Goal: Ask a question

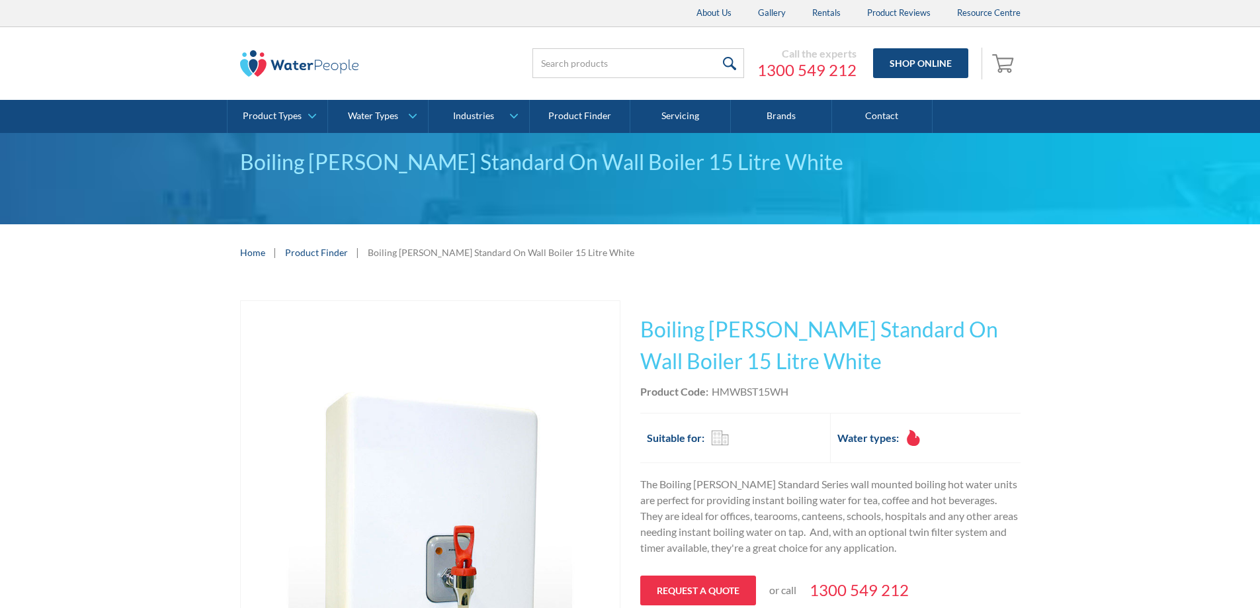
click at [329, 247] on link "Product Finder" at bounding box center [316, 252] width 63 height 14
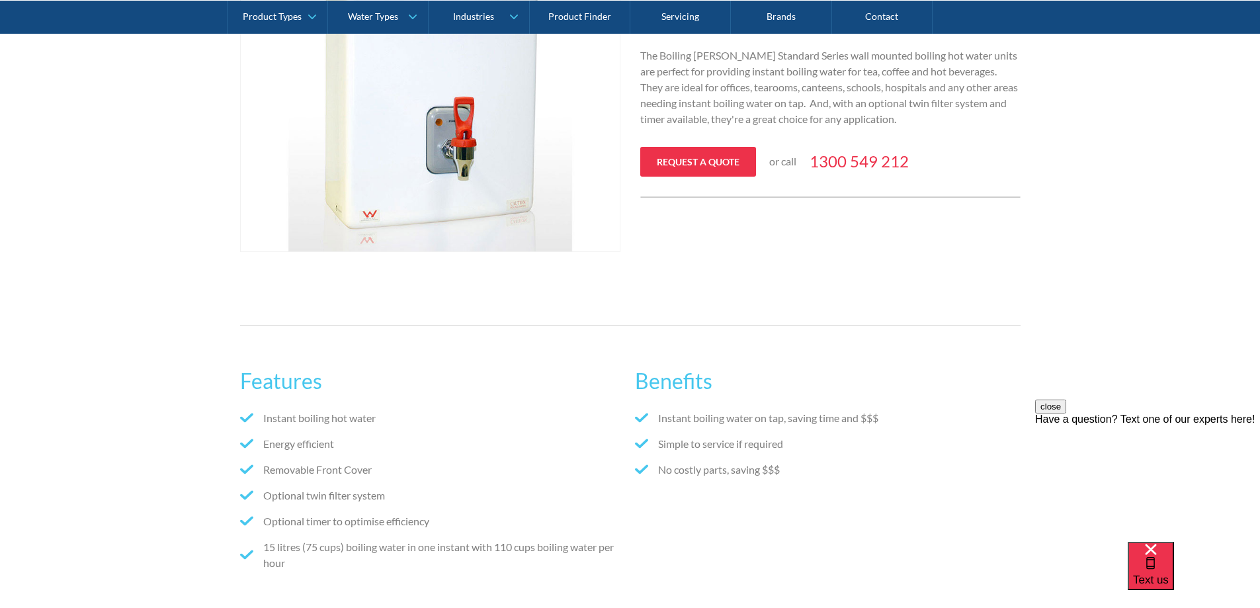
scroll to position [595, 0]
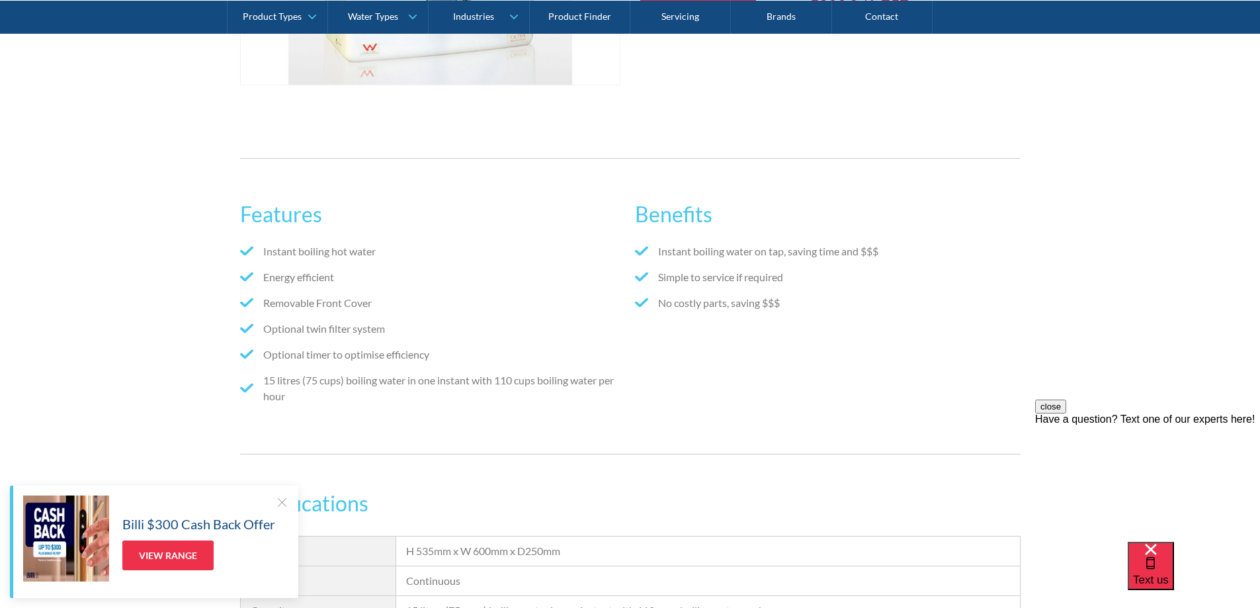
click at [278, 499] on div at bounding box center [281, 501] width 13 height 13
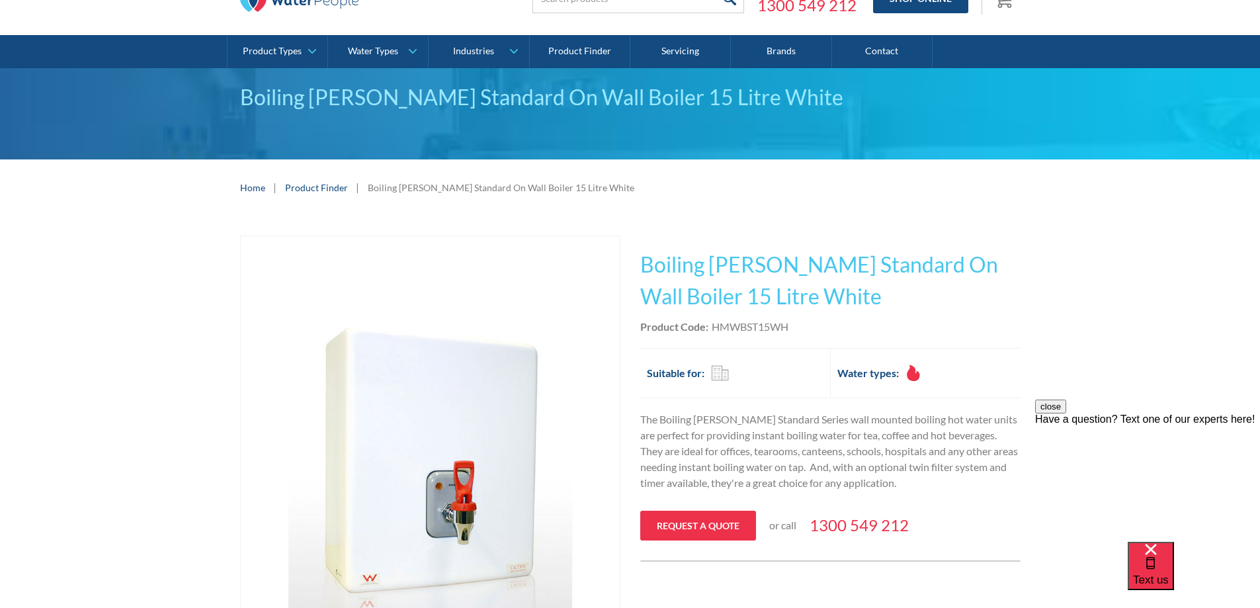
scroll to position [0, 0]
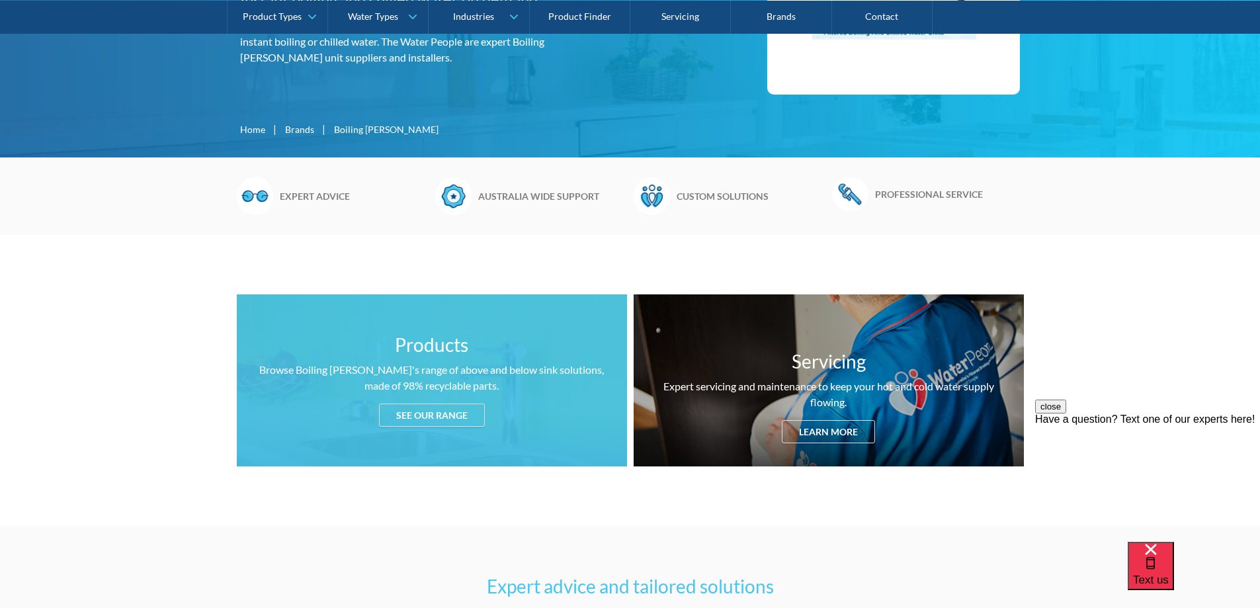
click at [414, 412] on div "See our range" at bounding box center [432, 414] width 106 height 23
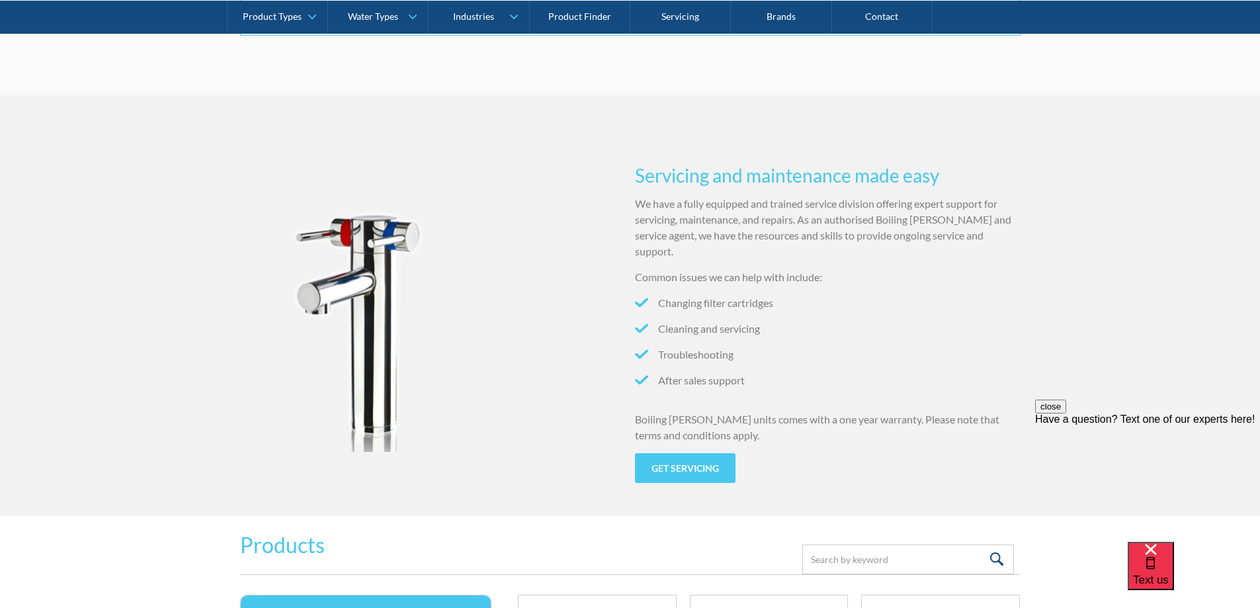
scroll to position [1317, 0]
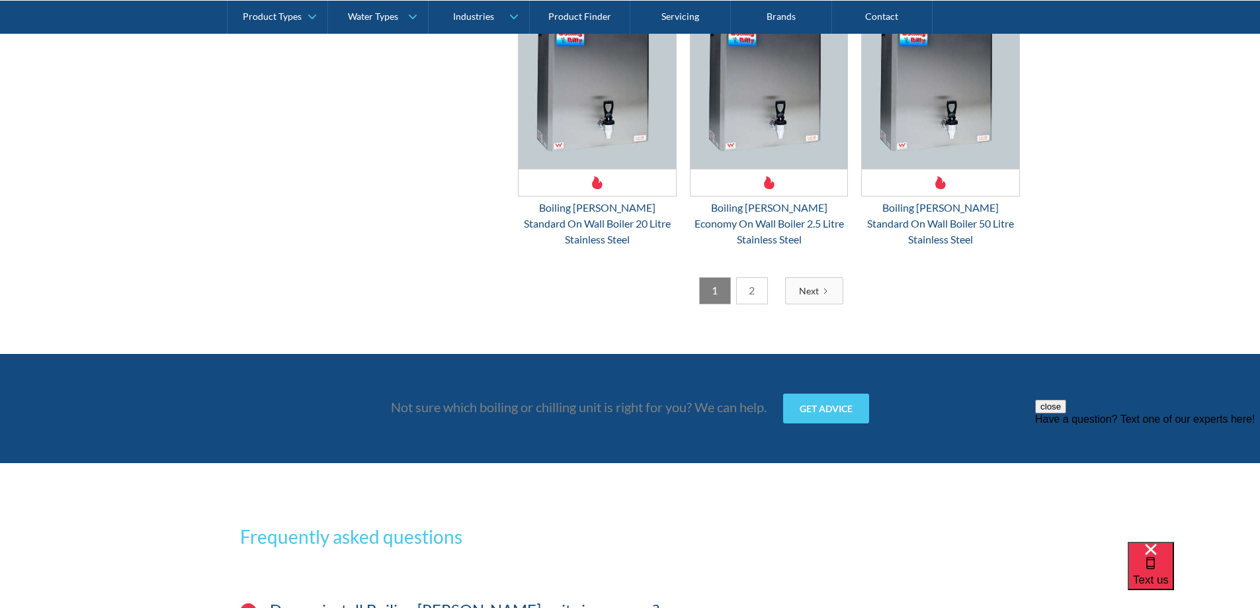
click at [748, 277] on link "2" at bounding box center [752, 290] width 32 height 27
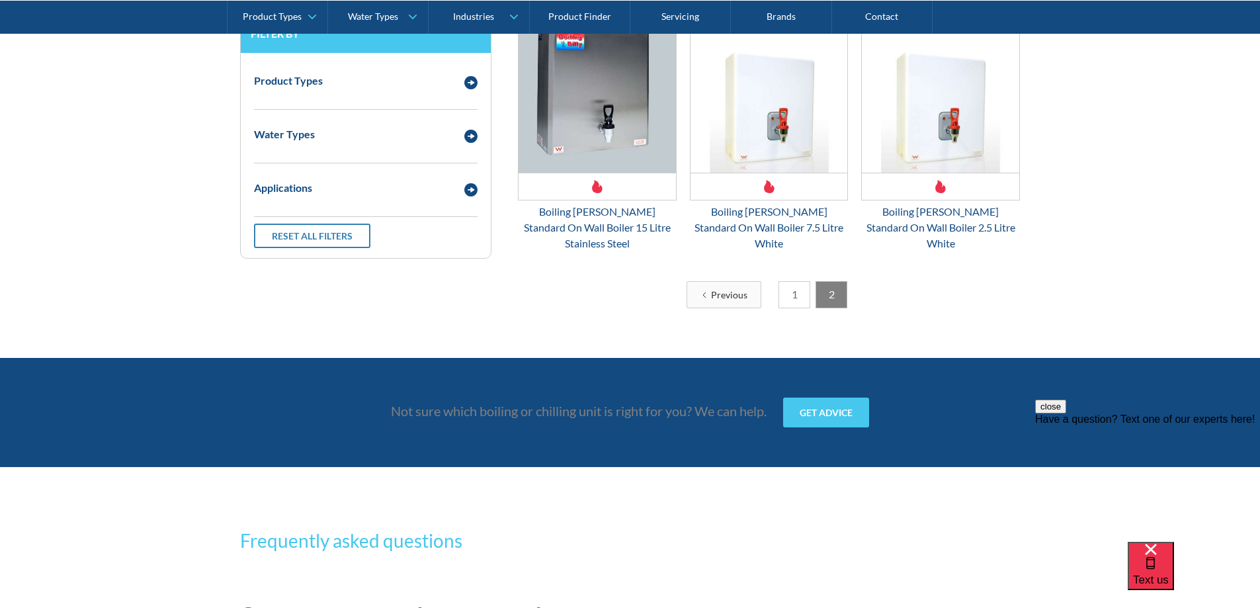
scroll to position [1623, 0]
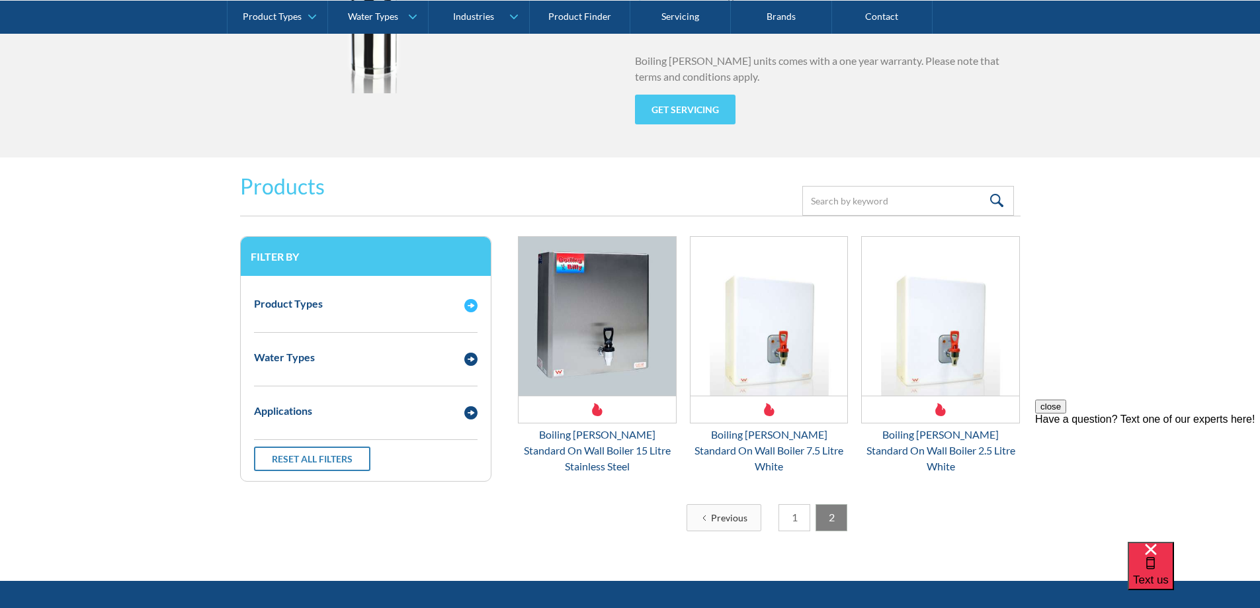
click at [456, 305] on div "Product Types" at bounding box center [352, 304] width 210 height 17
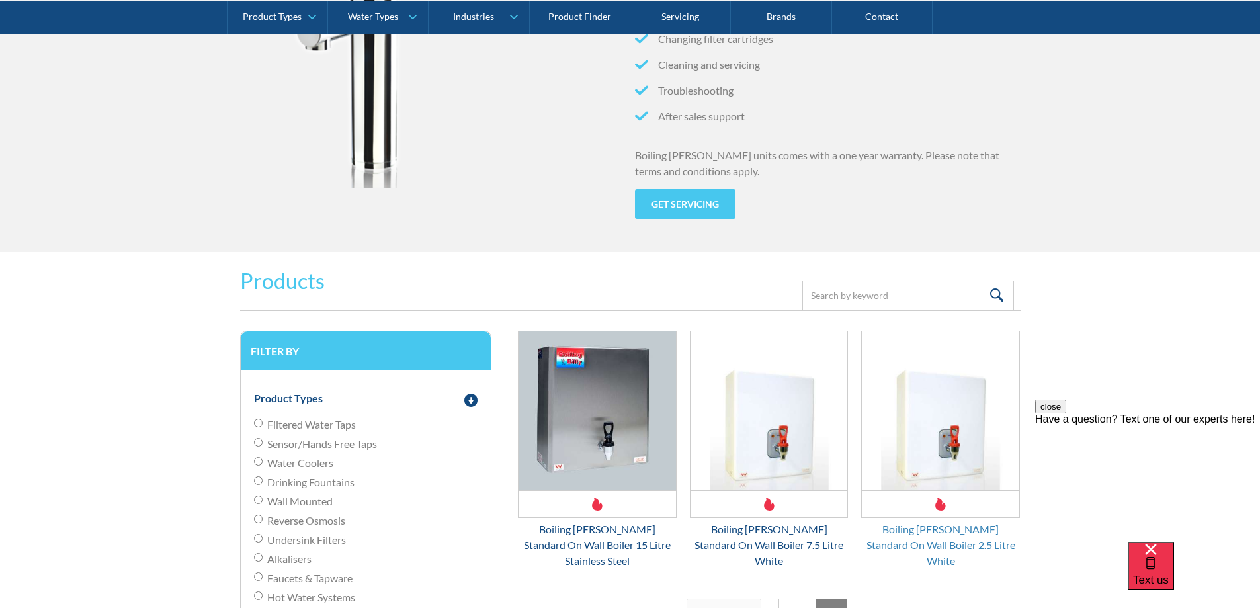
scroll to position [1689, 0]
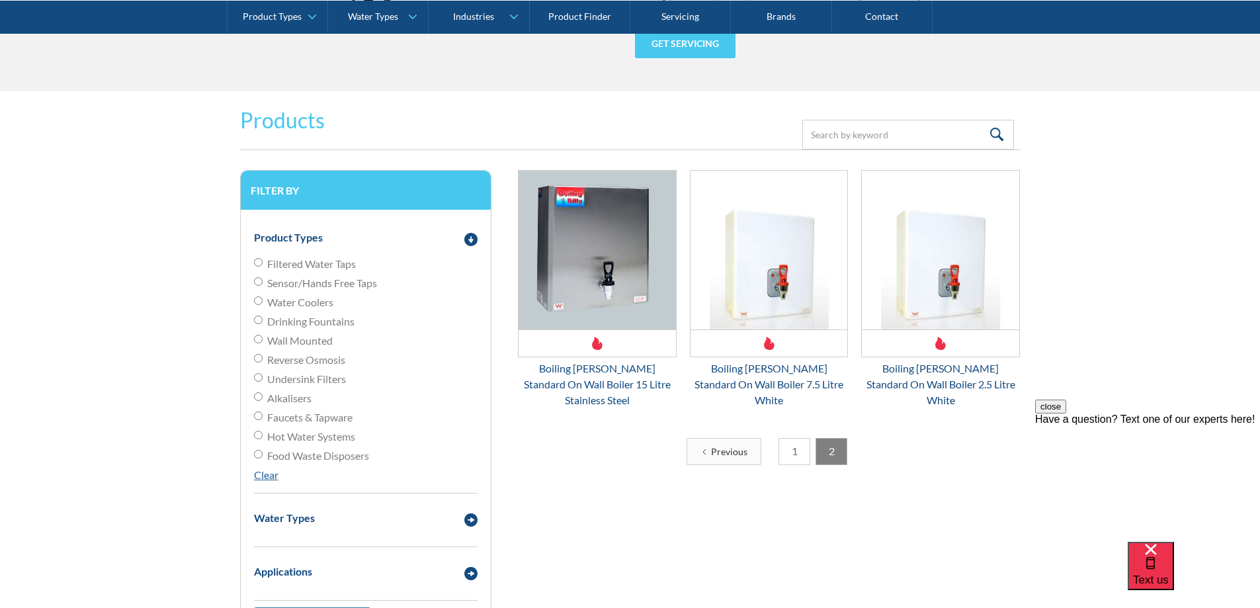
click at [796, 438] on link "1" at bounding box center [794, 451] width 32 height 27
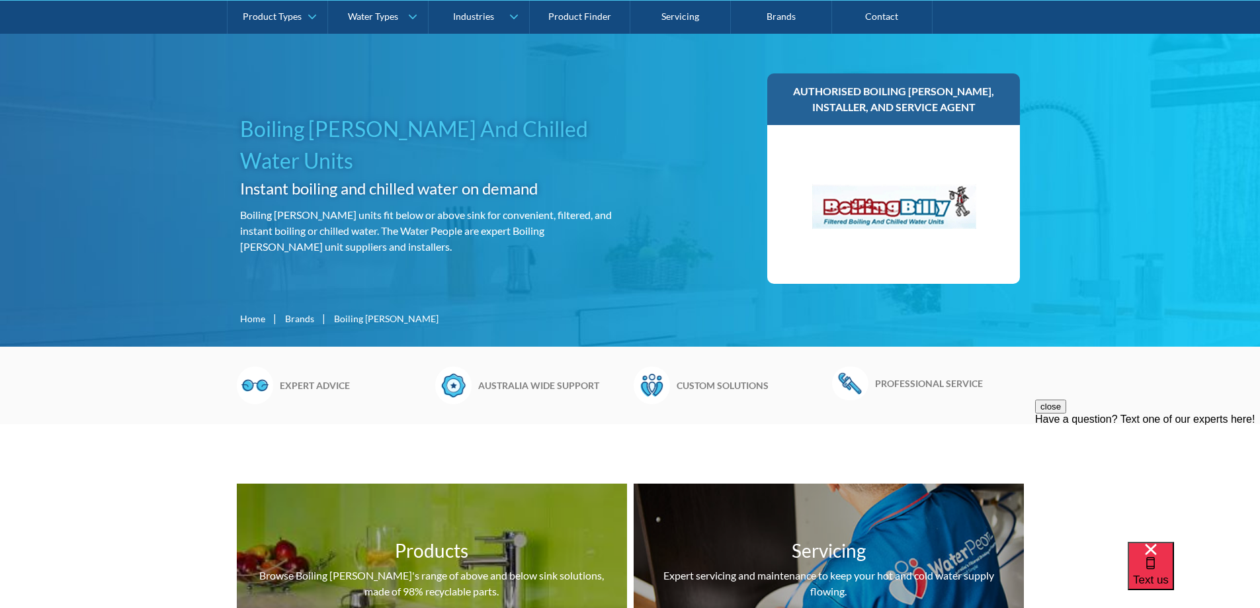
scroll to position [331, 0]
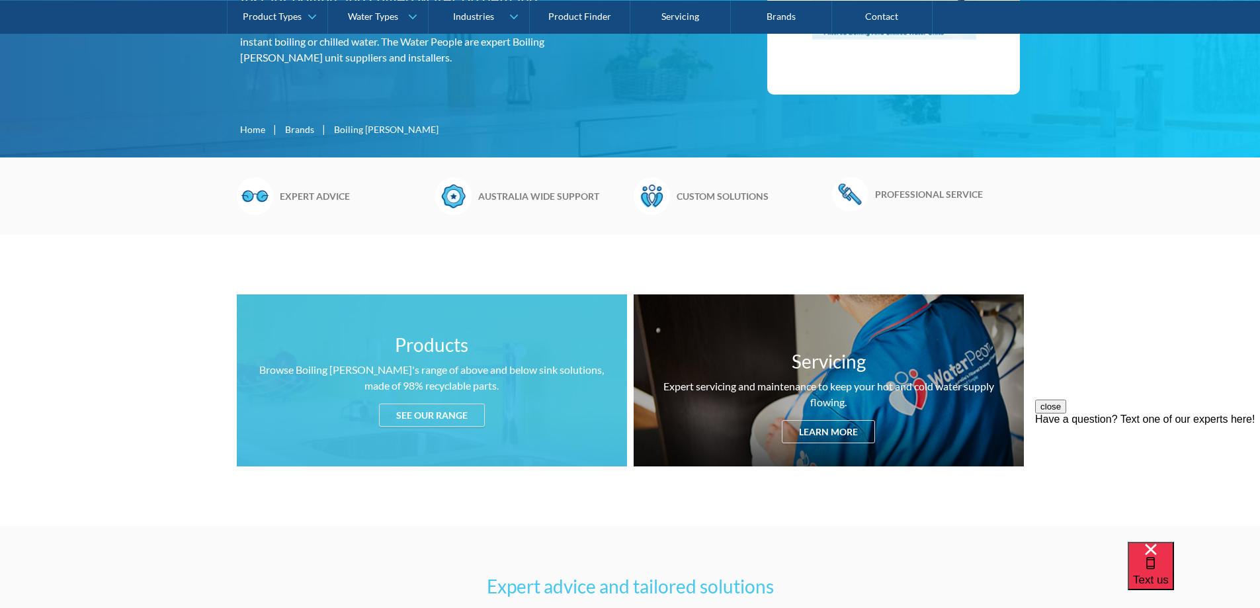
click at [425, 417] on div "See our range" at bounding box center [432, 414] width 106 height 23
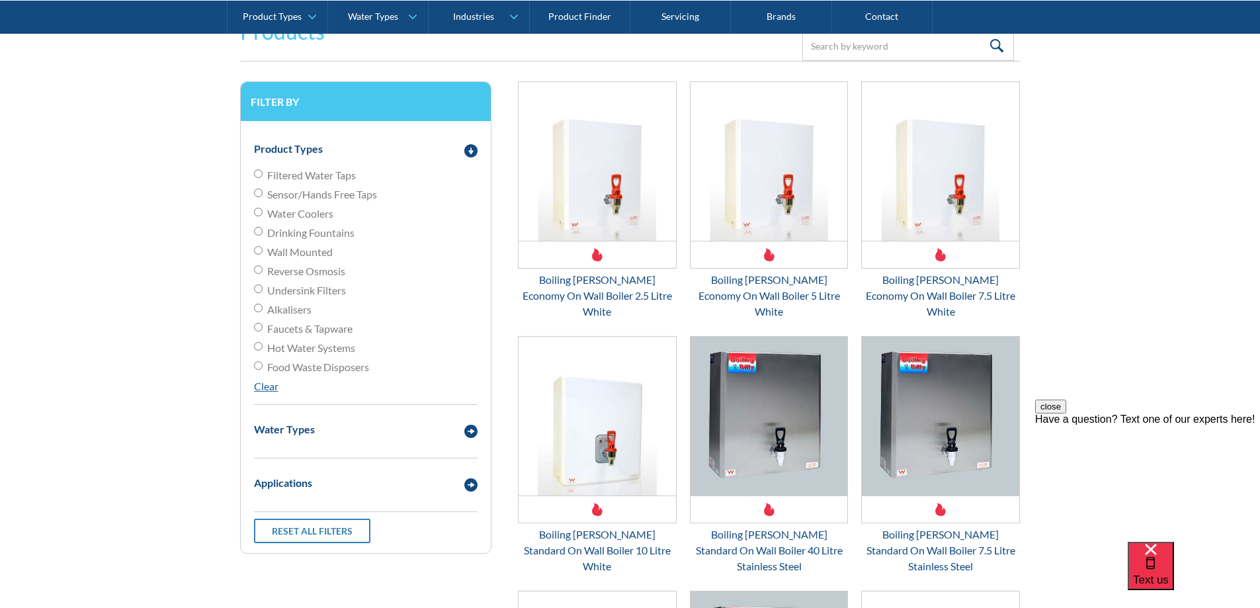
scroll to position [1780, 0]
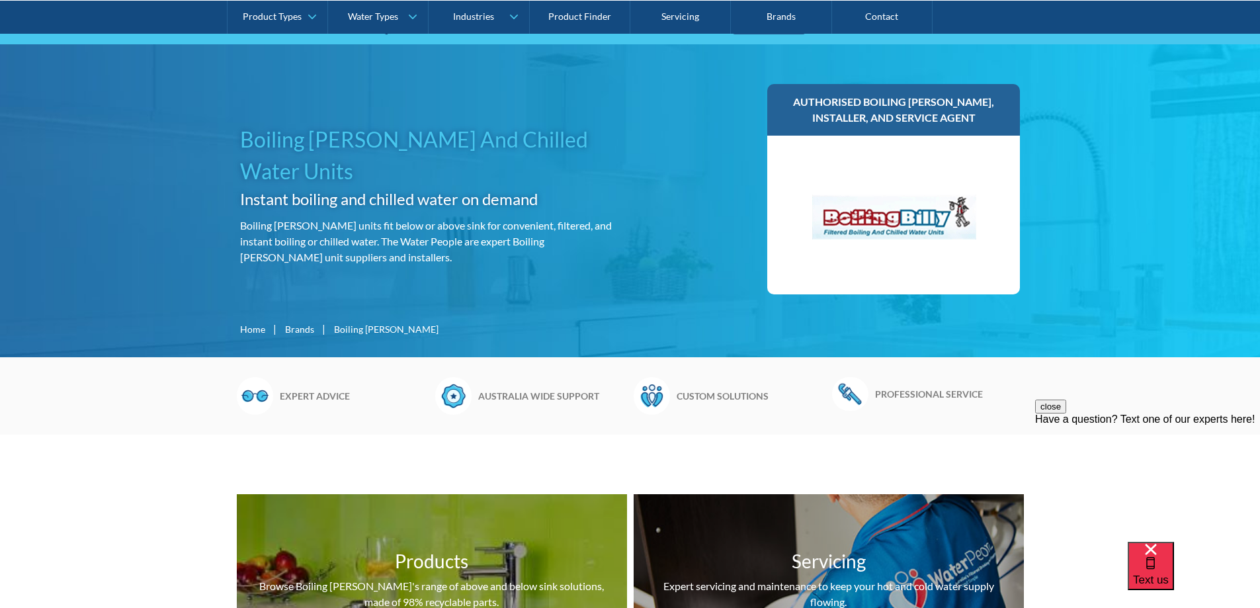
scroll to position [132, 0]
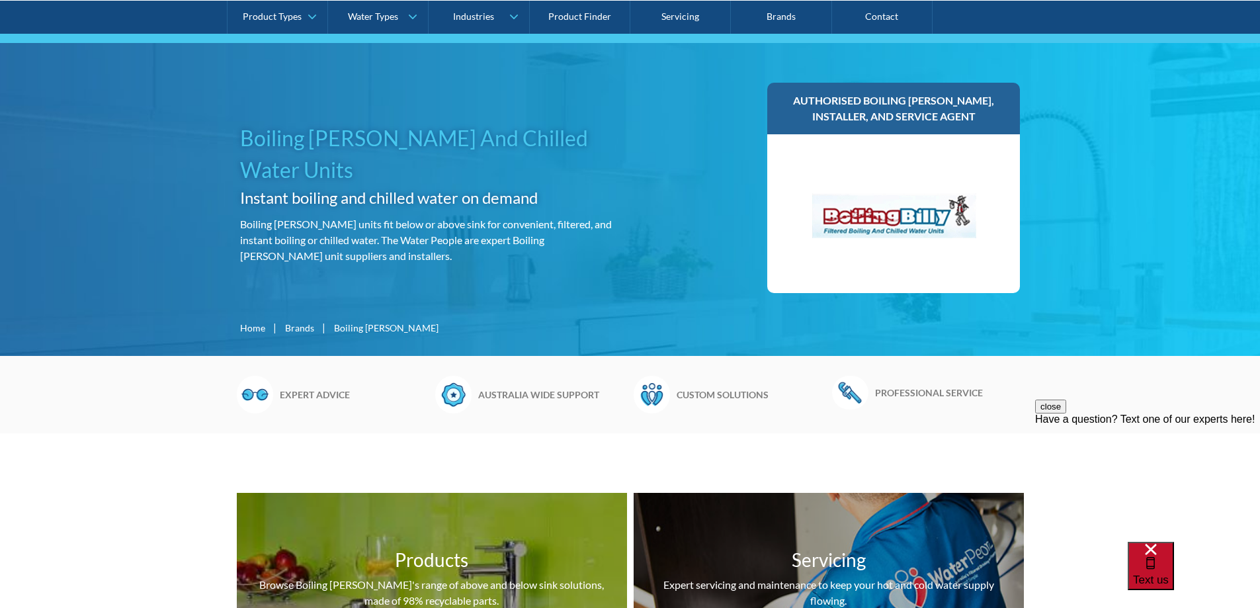
click at [1169, 576] on span "Text us" at bounding box center [1151, 579] width 36 height 13
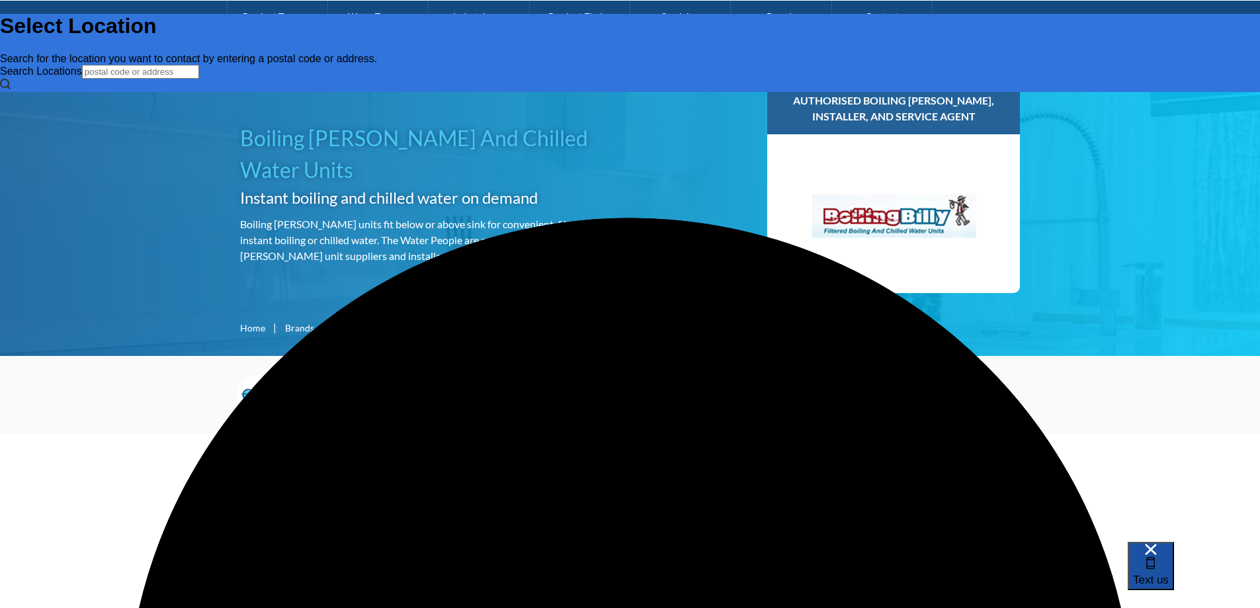
scroll to position [0, 0]
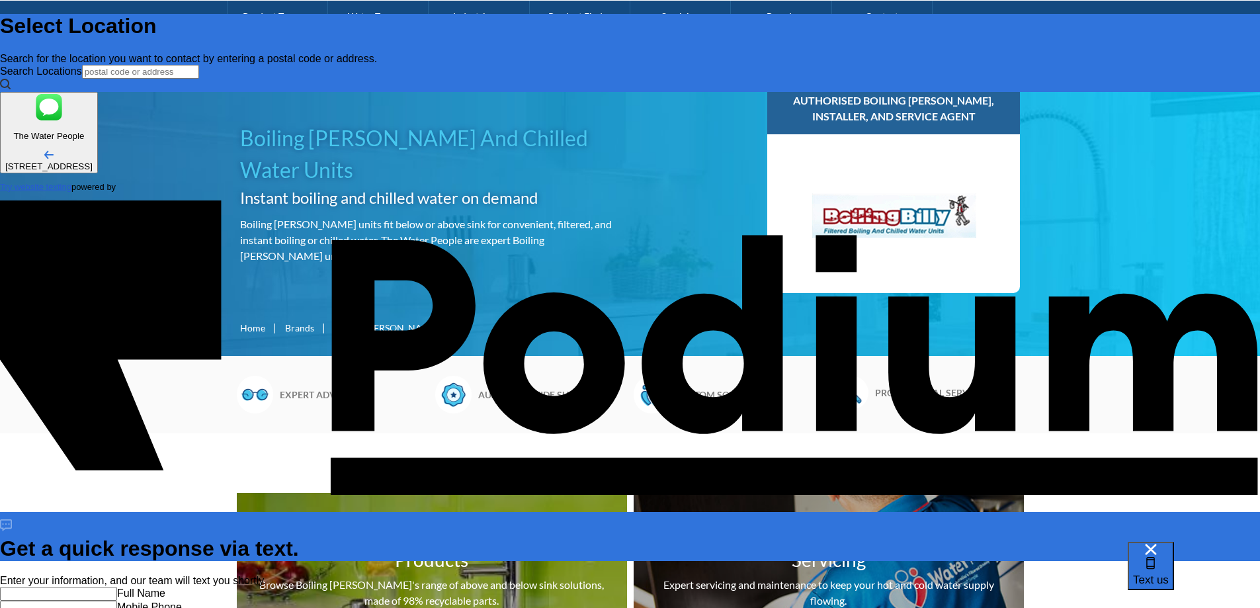
click at [117, 587] on input "text" at bounding box center [58, 594] width 117 height 14
type input "Adeline"
type textarea "C"
type textarea "x"
type textarea "Ca"
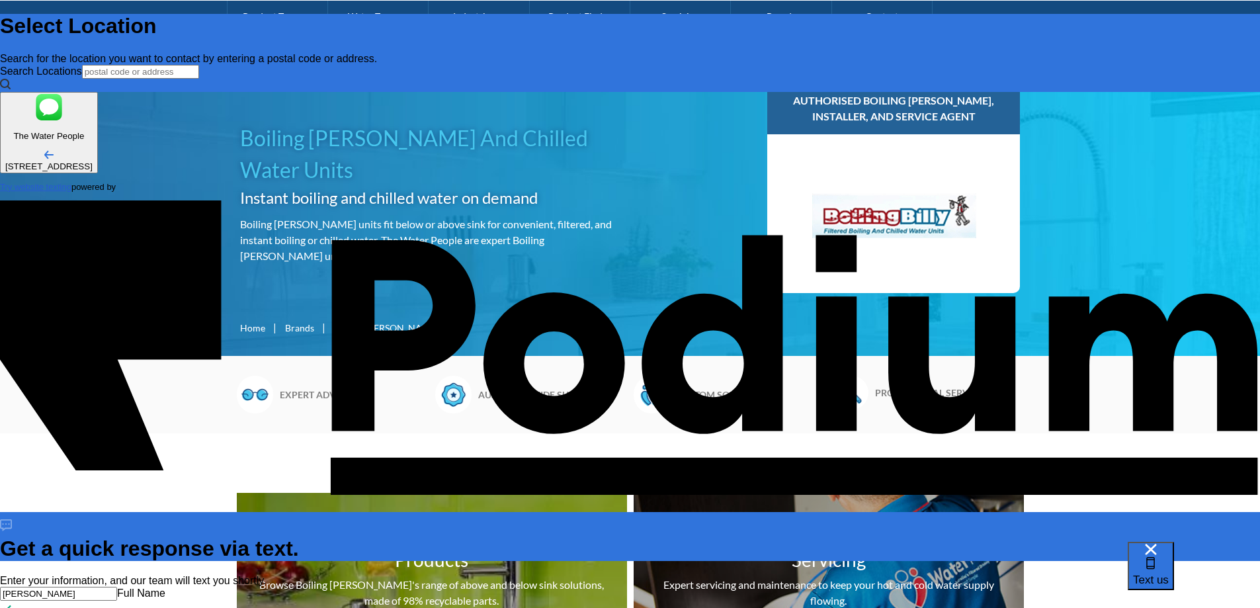
type textarea "x"
type textarea "Can"
type textarea "x"
type textarea "Can"
type textarea "x"
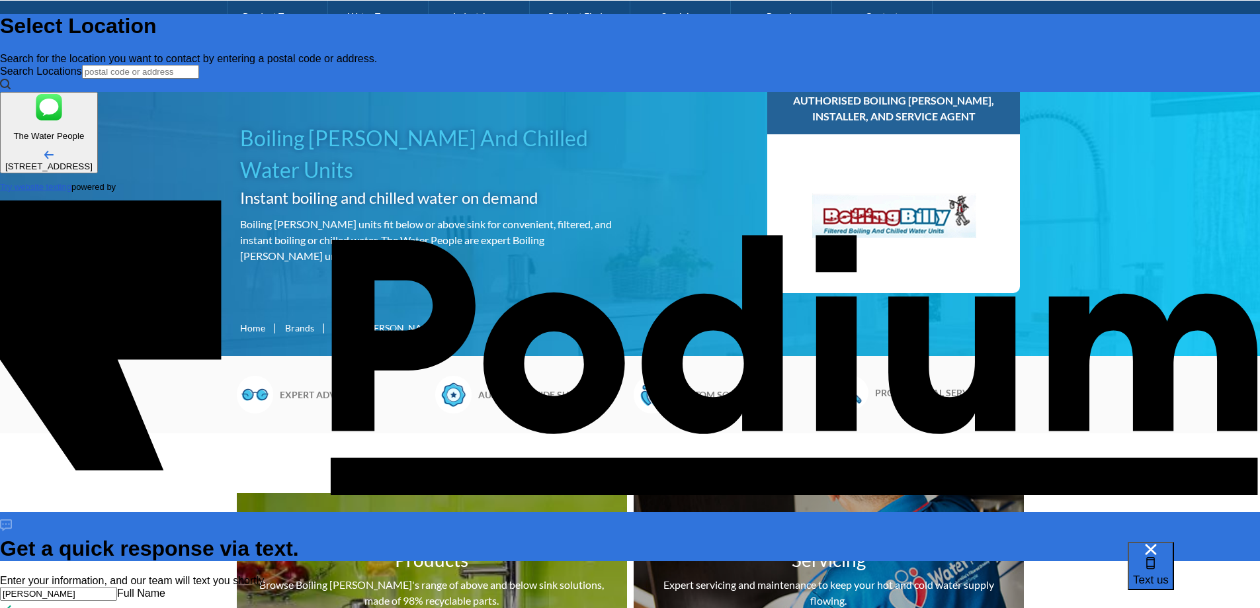
type textarea "Can WE"
type textarea "x"
type textarea "Can W"
type textarea "x"
type textarea "Can we"
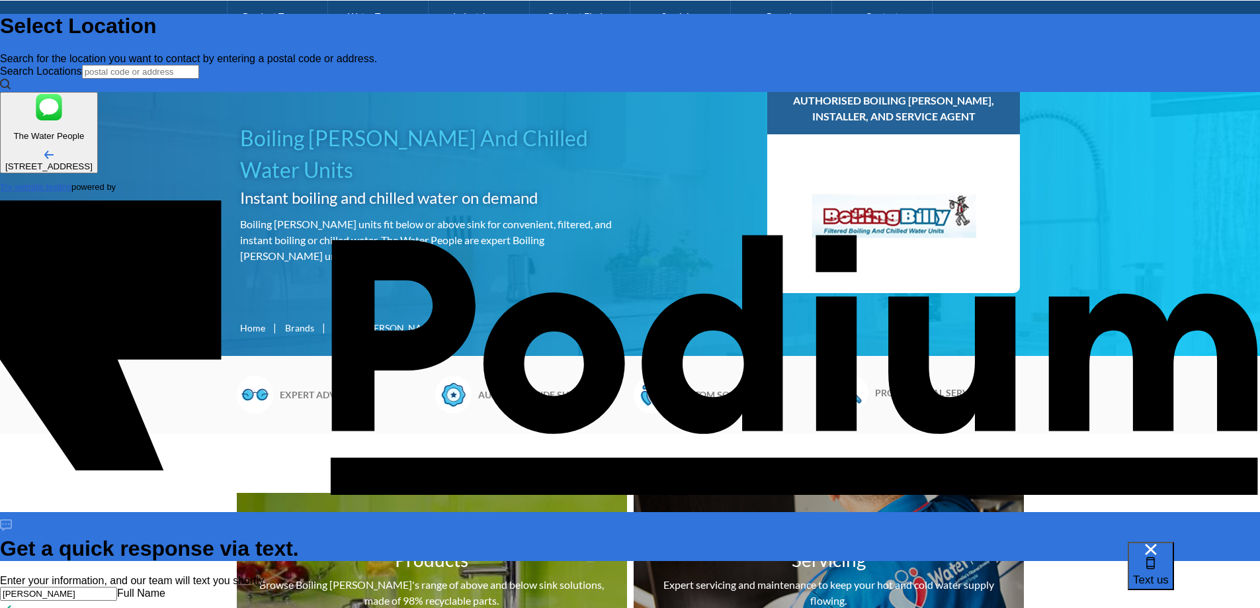
type textarea "x"
type textarea "Can we"
type textarea "x"
type textarea "Can we re"
type textarea "x"
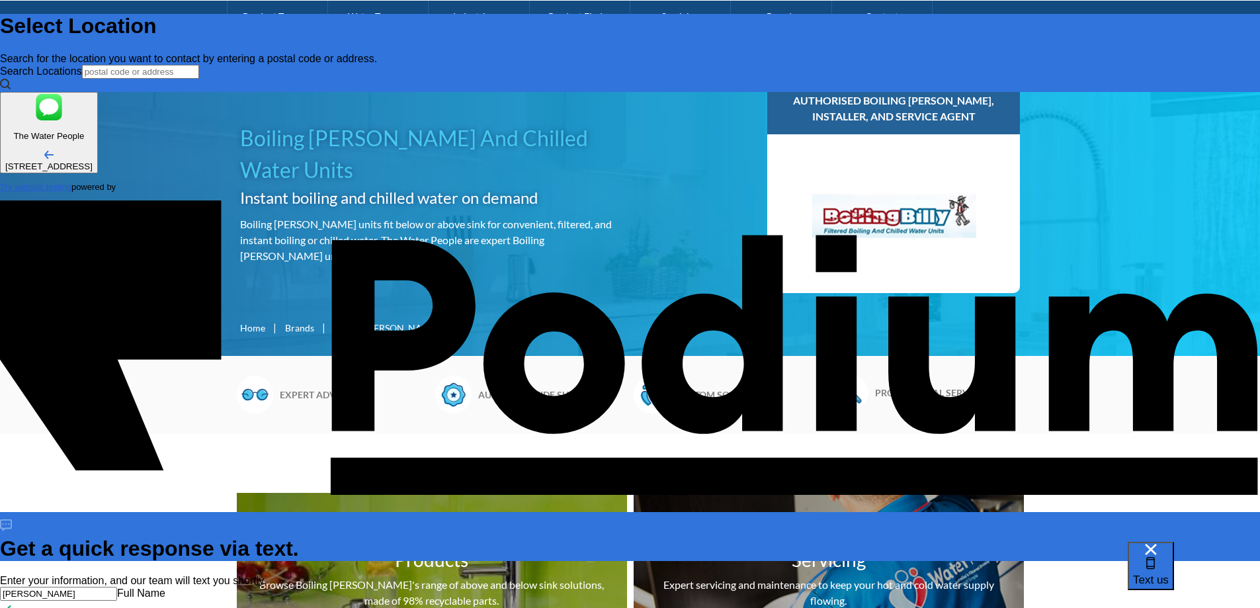
type textarea "Can we requ"
type textarea "x"
type textarea "Can we reques"
type textarea "Can we request"
type textarea "x"
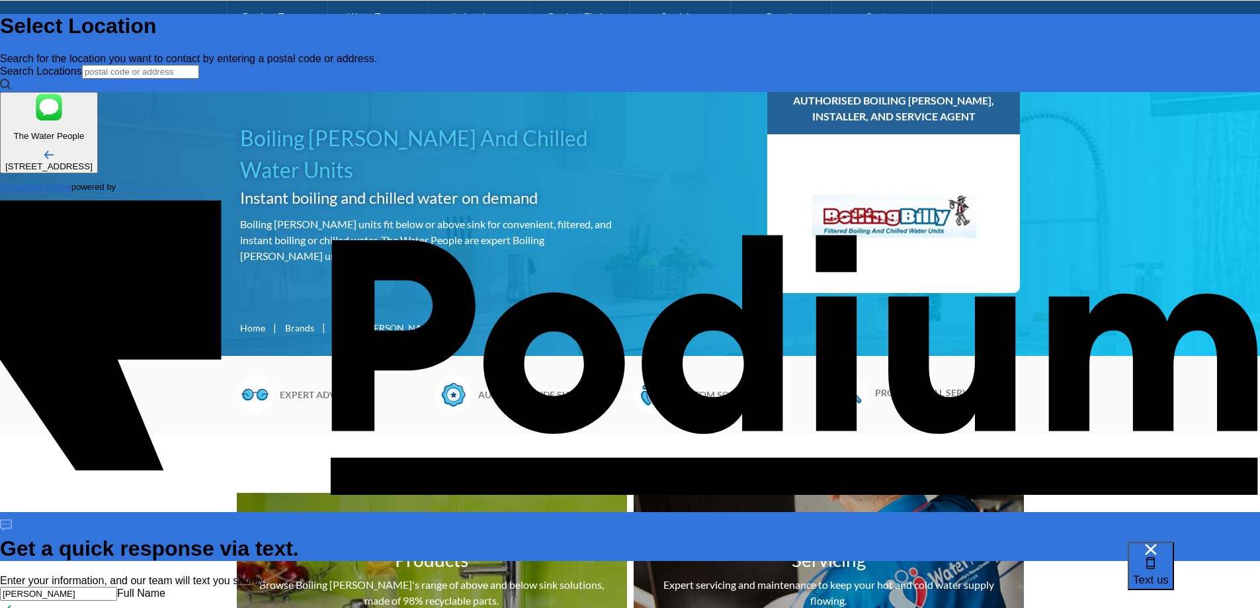
type textarea "x"
type textarea "Can we request"
type textarea "x"
type textarea "Can we request co"
type textarea "x"
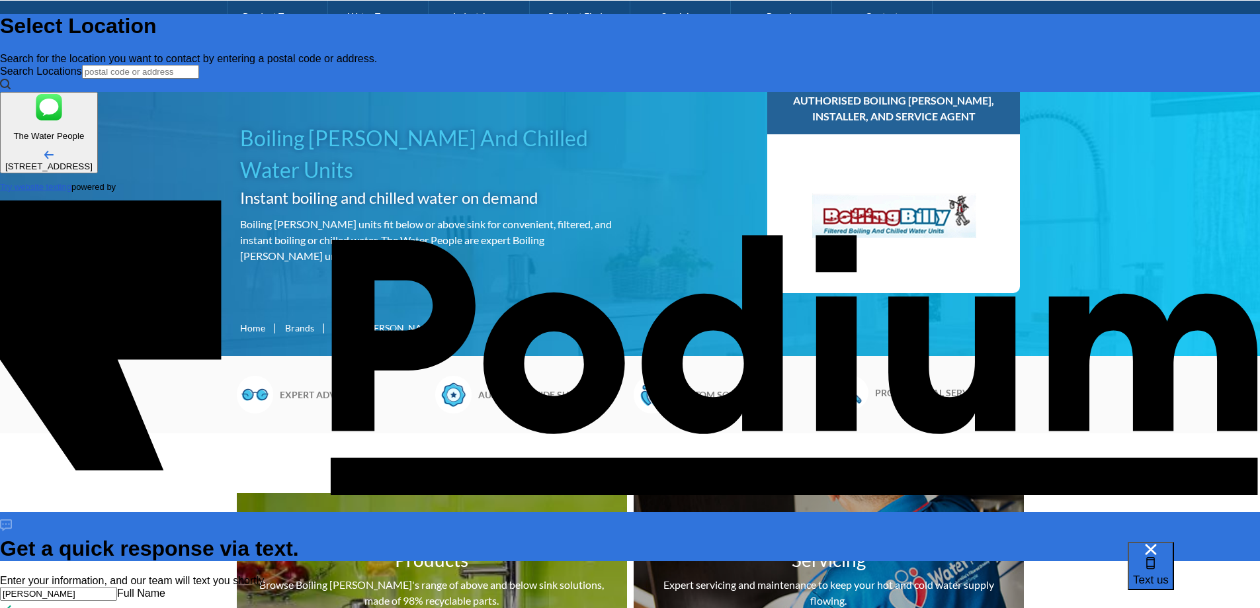
type textarea "Can we request conf"
type textarea "x"
type textarea "Can we request confi"
type textarea "x"
type textarea "Can we request confimr"
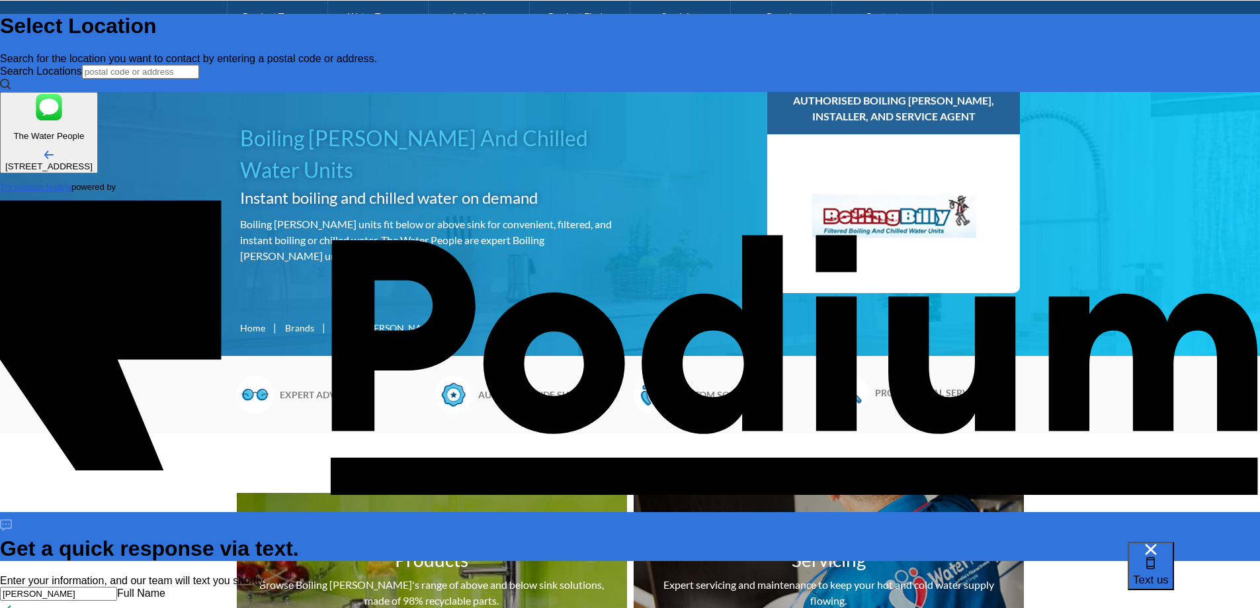
type textarea "Can we request confim"
type textarea "x"
type textarea "Can we request conf"
type textarea "x"
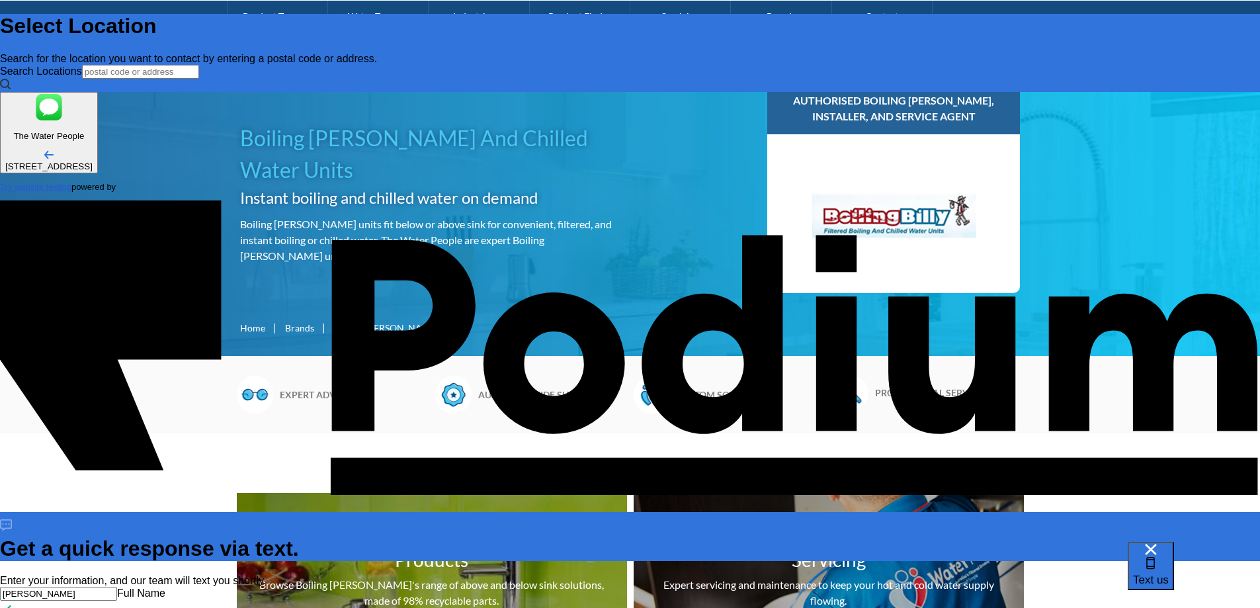
type textarea "Can we request con"
type textarea "x"
click at [1169, 573] on span "Text us" at bounding box center [1151, 579] width 36 height 13
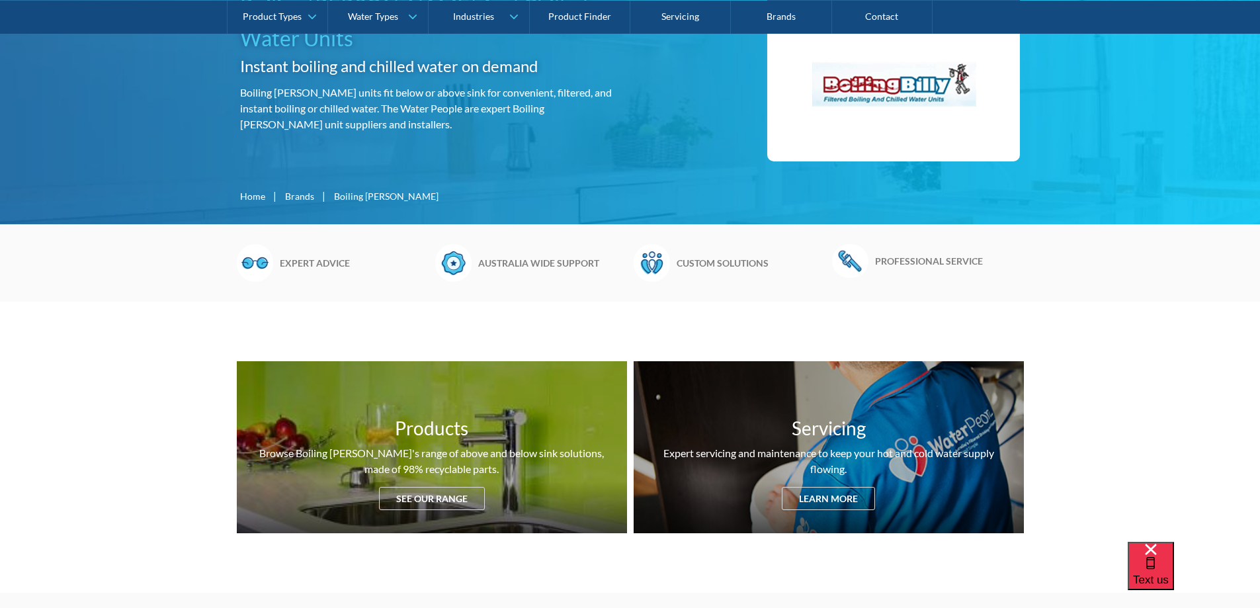
scroll to position [265, 0]
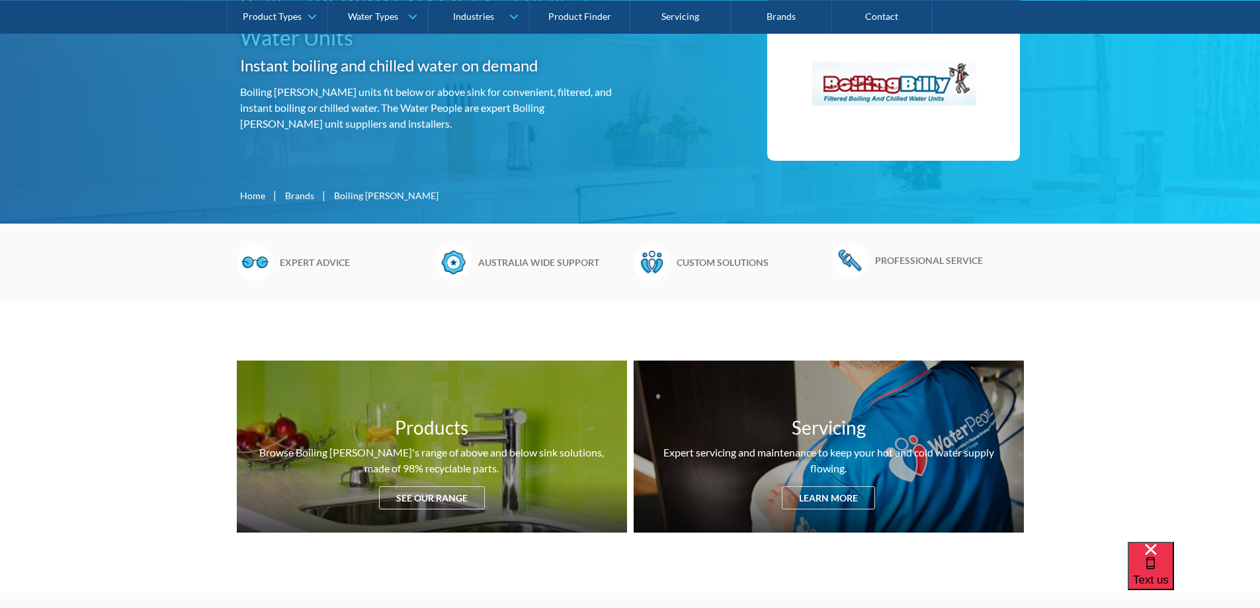
click at [897, 86] on img at bounding box center [893, 81] width 198 height 132
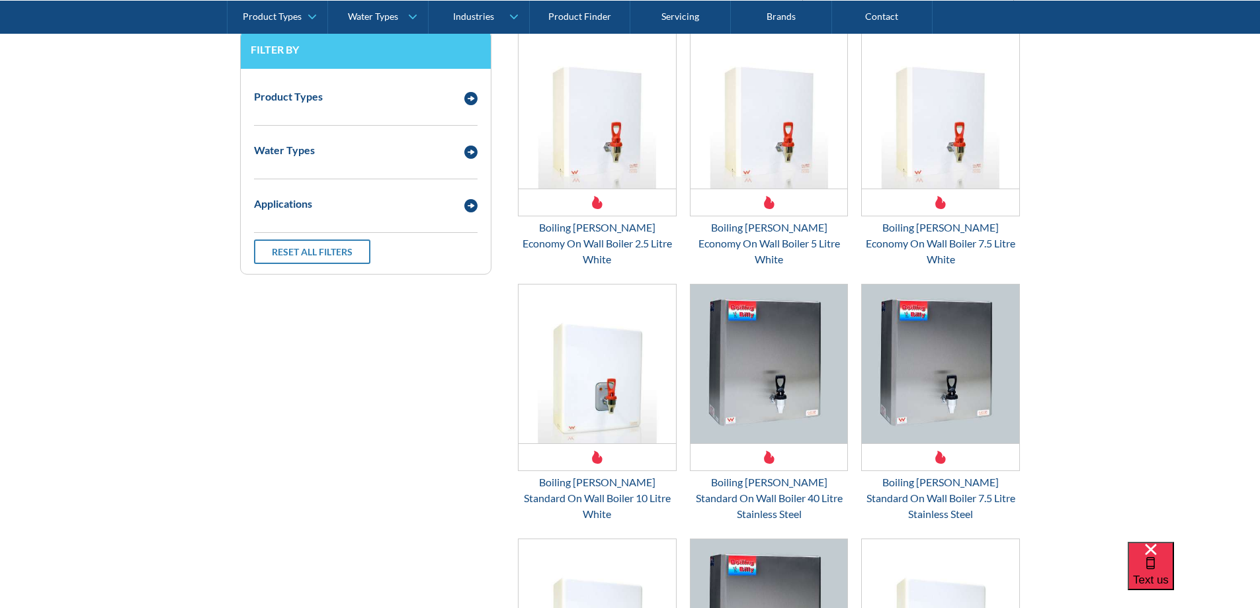
scroll to position [1719, 0]
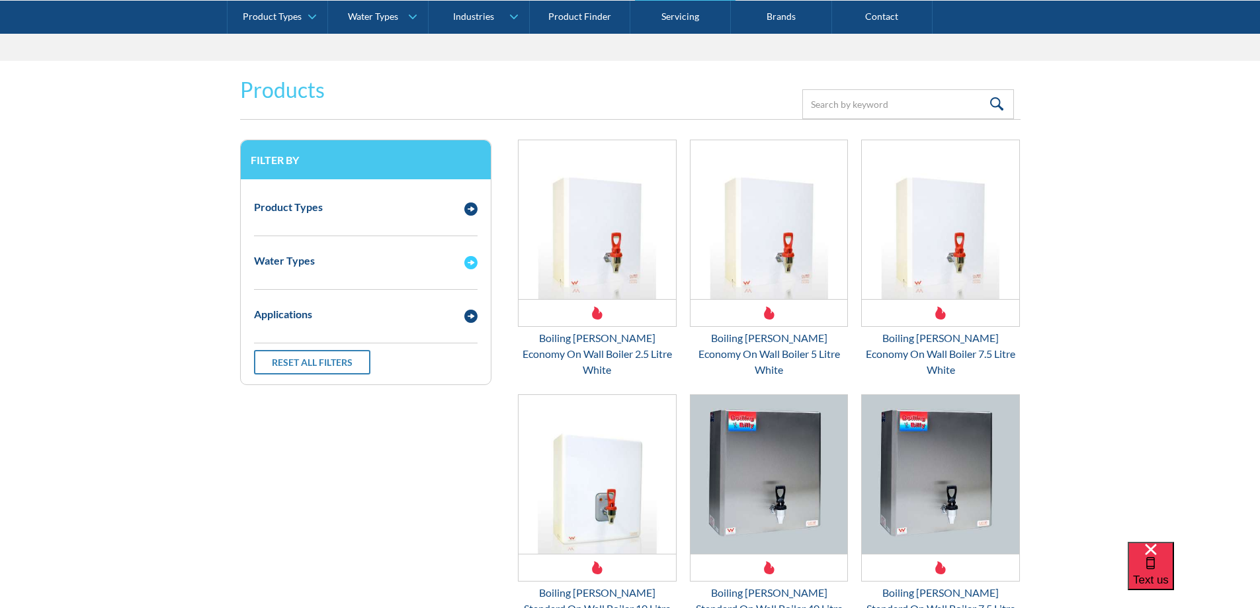
click at [444, 275] on div "Water Types" at bounding box center [365, 261] width 237 height 36
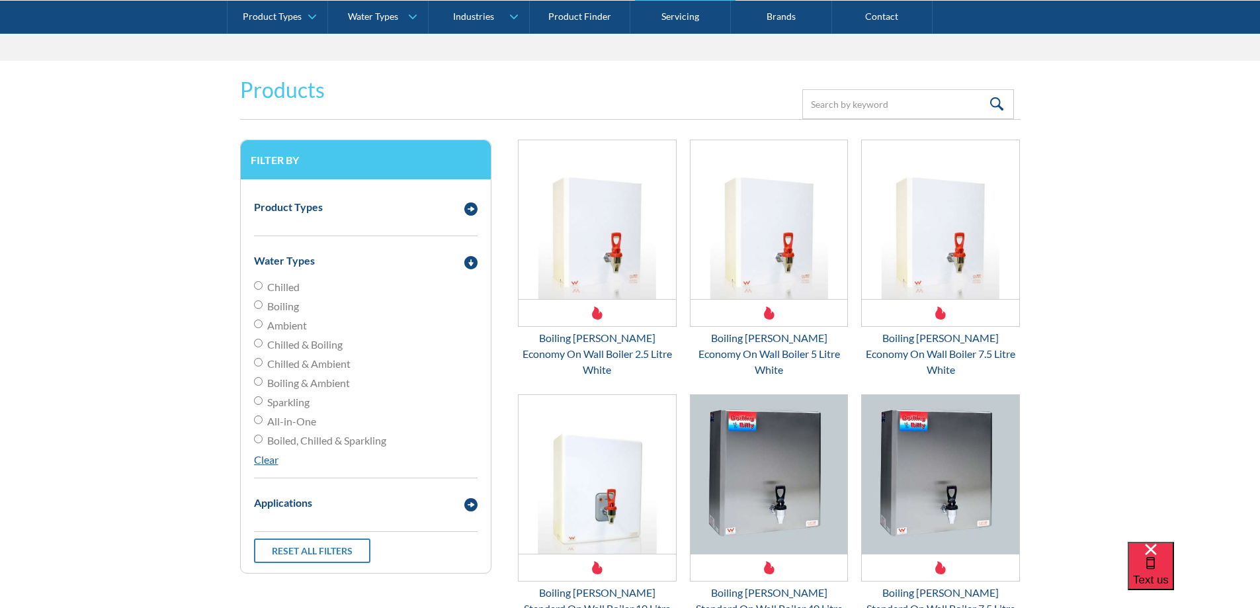
click at [320, 348] on span "Chilled & Boiling" at bounding box center [304, 345] width 75 height 16
click at [263, 347] on input "Chilled & Boiling" at bounding box center [258, 343] width 9 height 9
radio input "true"
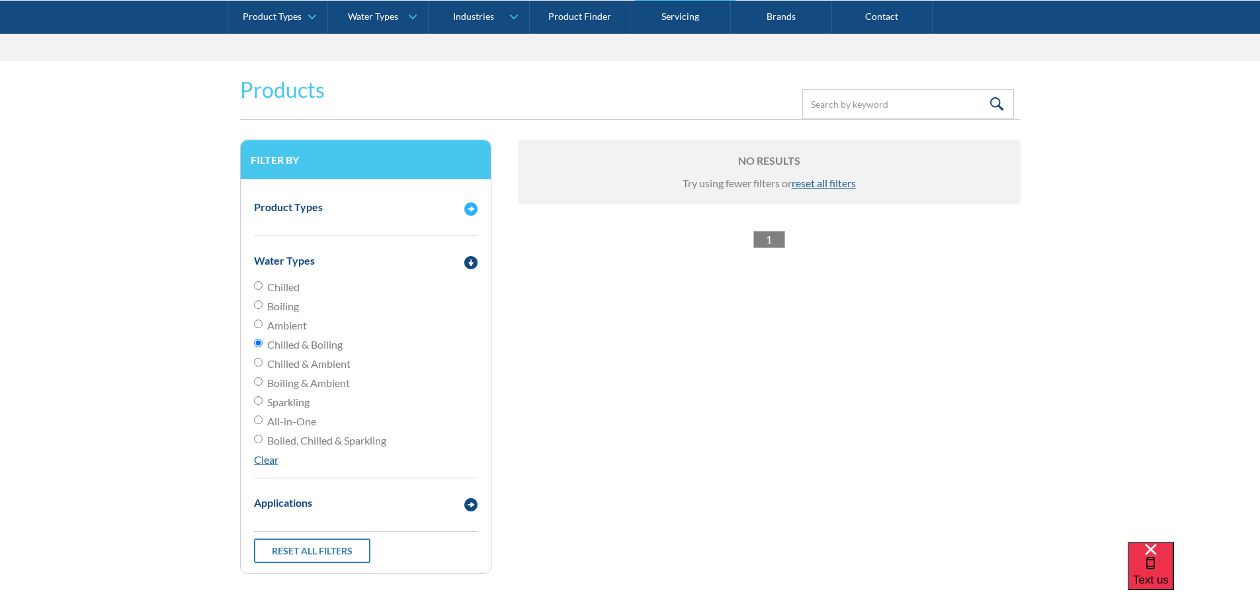
click at [454, 212] on div "Product Types" at bounding box center [352, 207] width 210 height 17
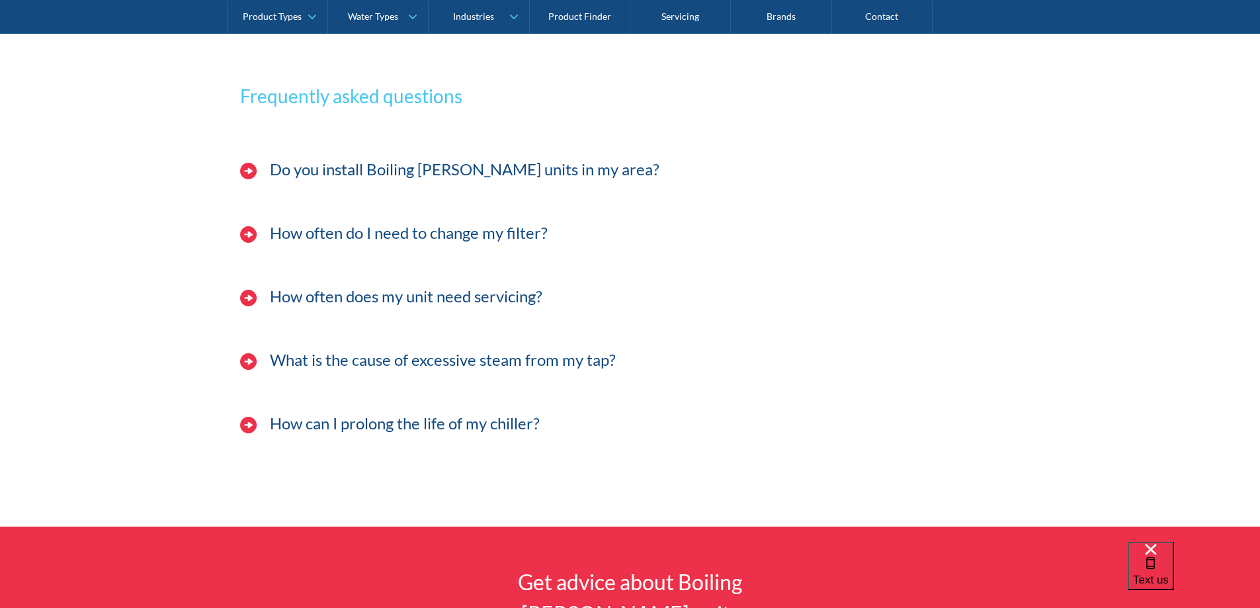
scroll to position [2645, 0]
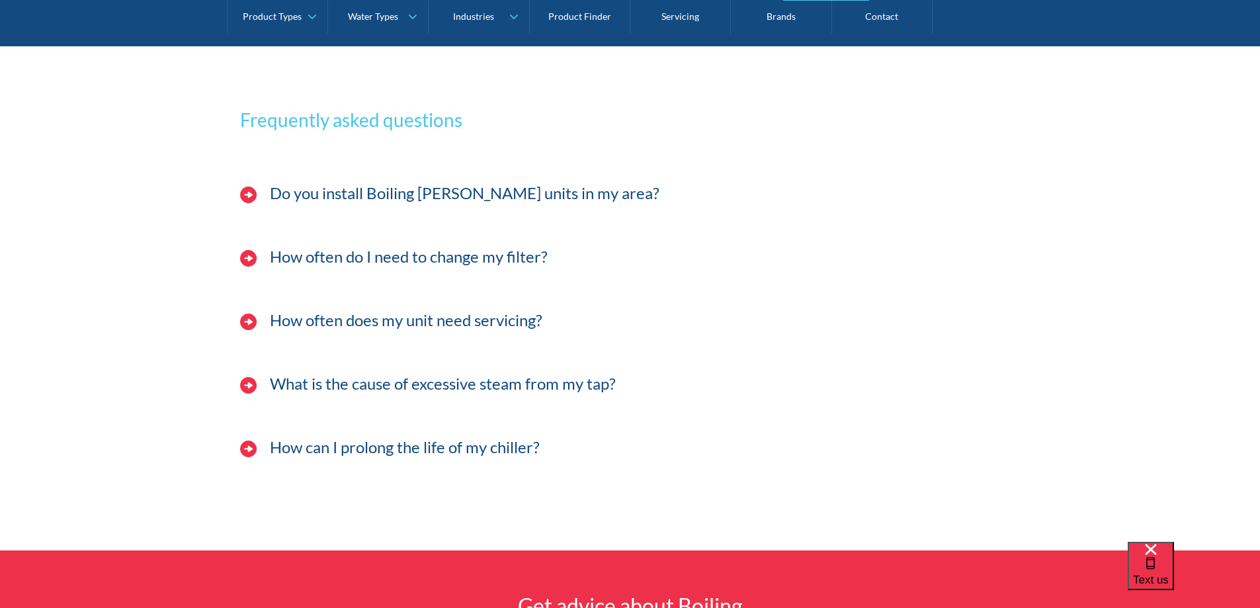
click at [443, 188] on h3 "Do you install Boiling [PERSON_NAME] units in my area?" at bounding box center [465, 193] width 390 height 19
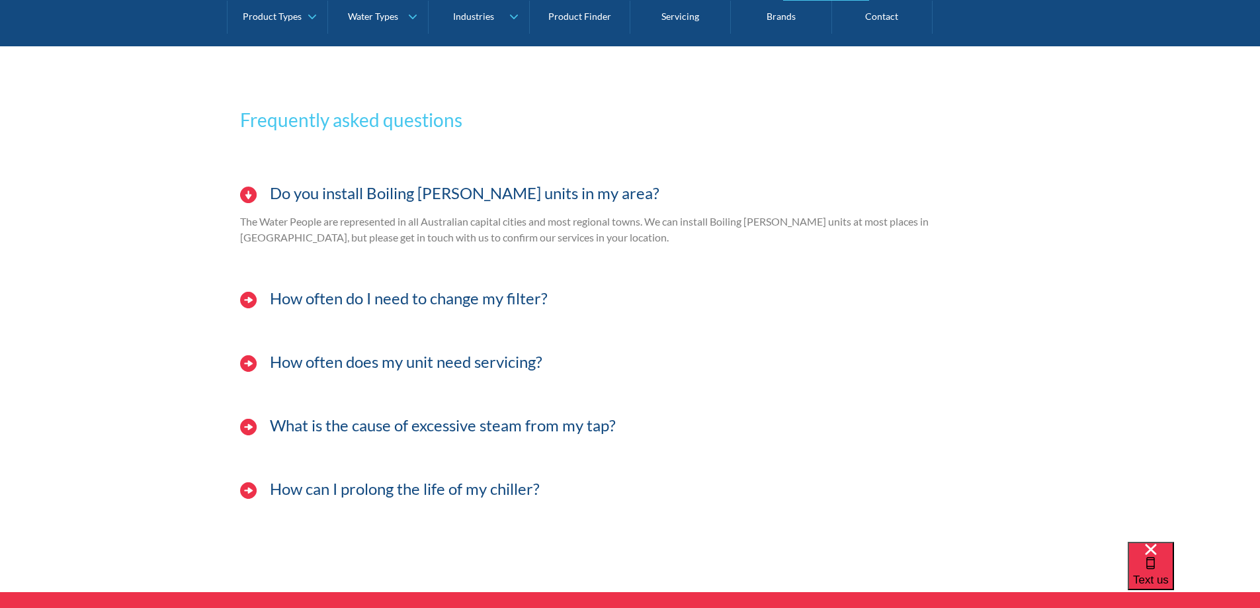
click at [434, 294] on h3 "How often do I need to change my filter?" at bounding box center [409, 298] width 278 height 19
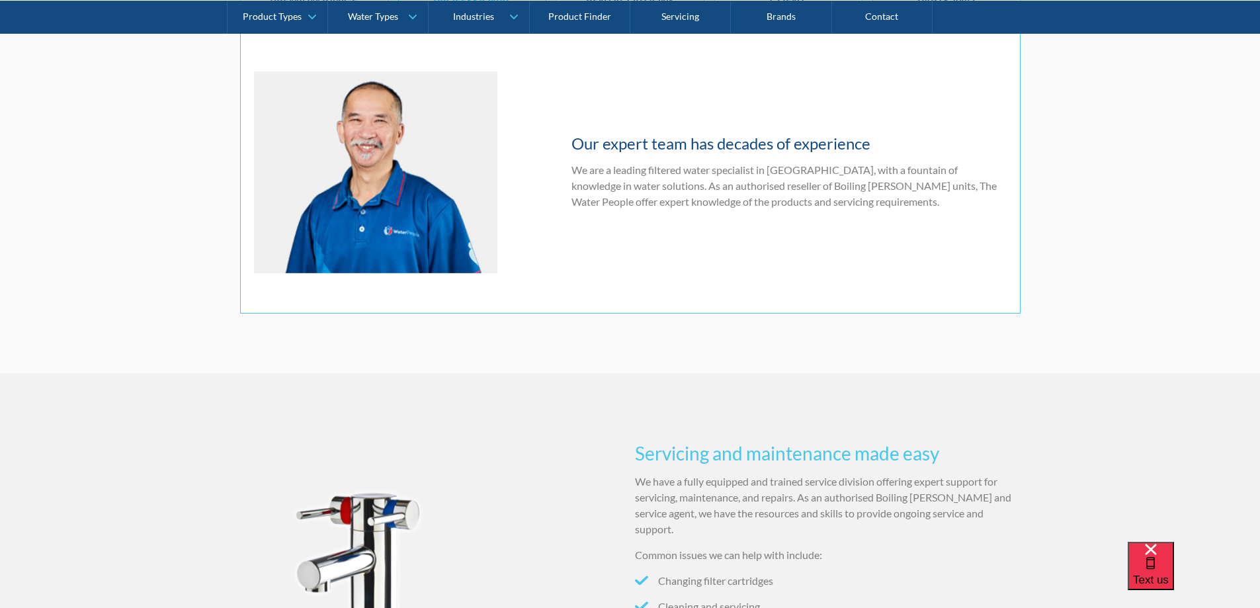
scroll to position [1256, 0]
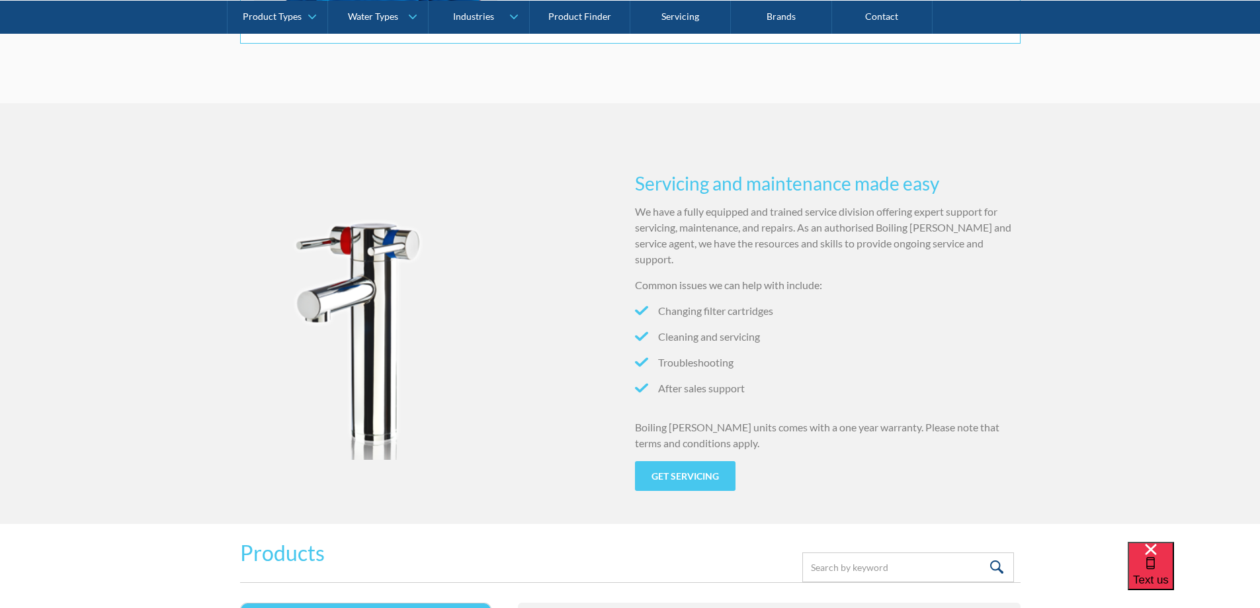
click at [366, 347] on img at bounding box center [366, 332] width 253 height 253
click at [239, 192] on div "Servicing and maintenance made easy We have a fully equipped and trained servic…" at bounding box center [630, 313] width 1260 height 421
